Goal: Register for event/course

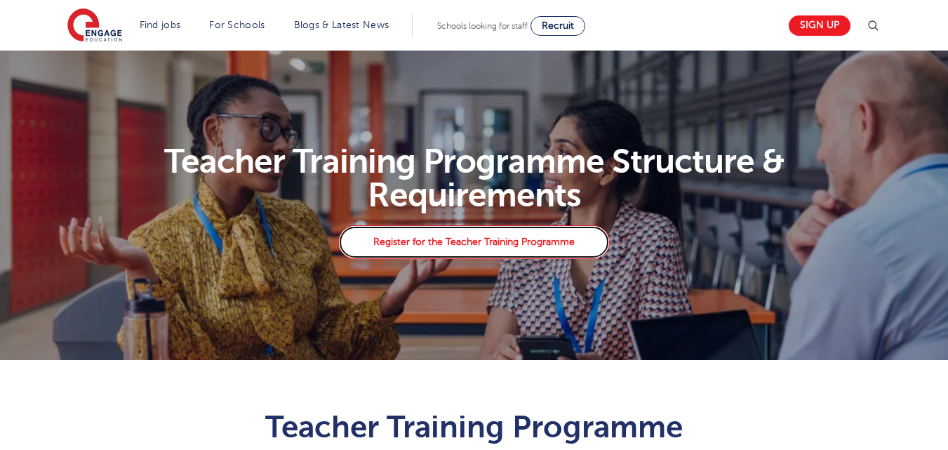
click at [493, 243] on link "Register for the Teacher Training Programme" at bounding box center [473, 242] width 271 height 34
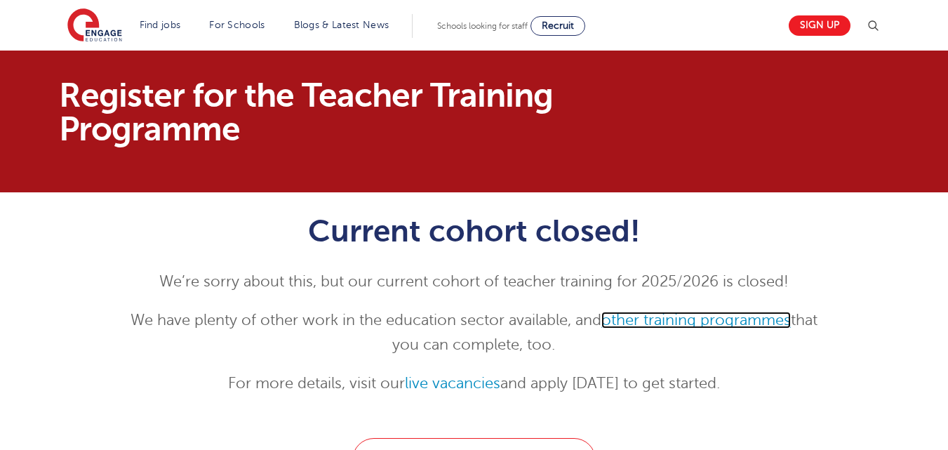
click at [701, 317] on link "other training programmes" at bounding box center [695, 319] width 189 height 17
